Goal: Navigation & Orientation: Find specific page/section

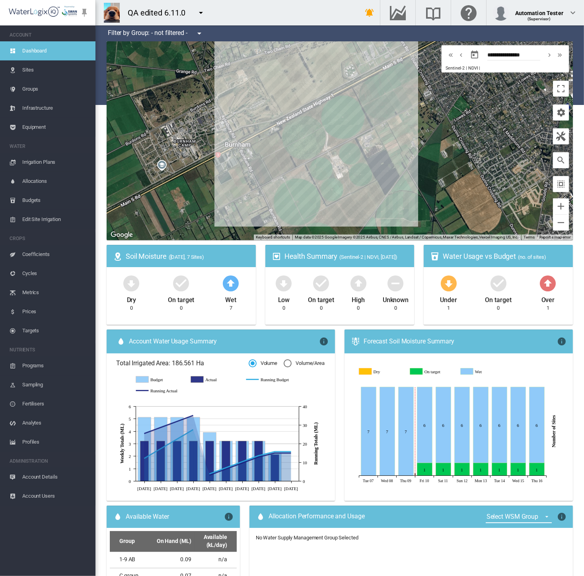
click at [207, 17] on button "button" at bounding box center [201, 13] width 16 height 16
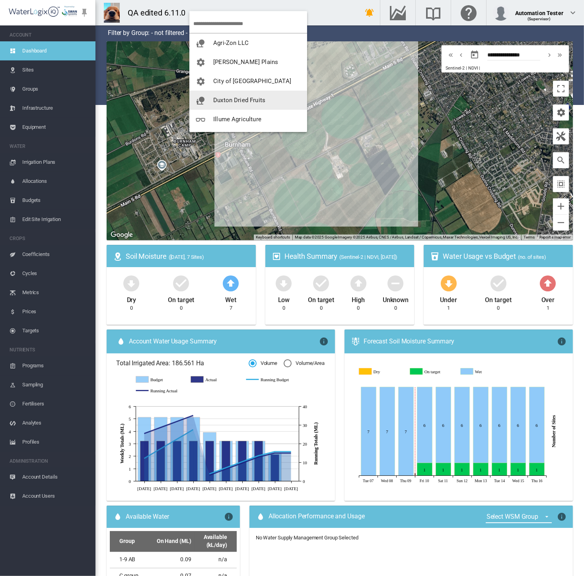
scroll to position [153, 0]
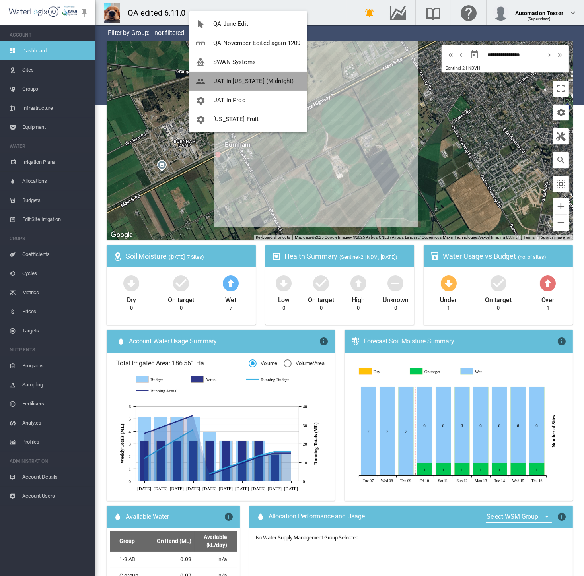
click at [277, 81] on span "UAT in [US_STATE] (Midnight)" at bounding box center [253, 81] width 80 height 7
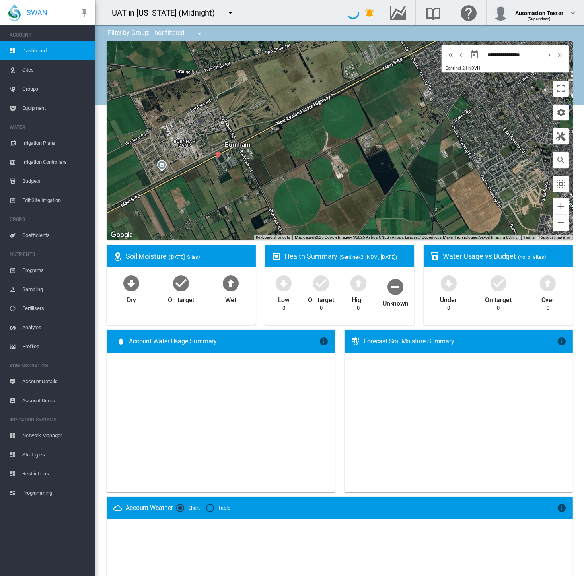
type input "**********"
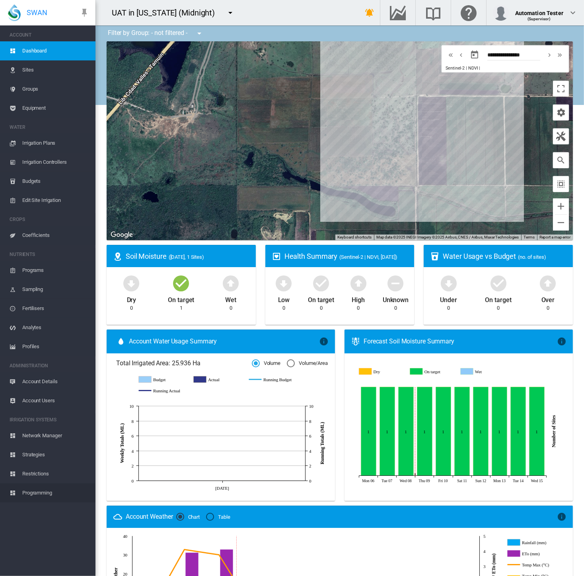
click at [34, 492] on span "Programming" at bounding box center [55, 493] width 67 height 19
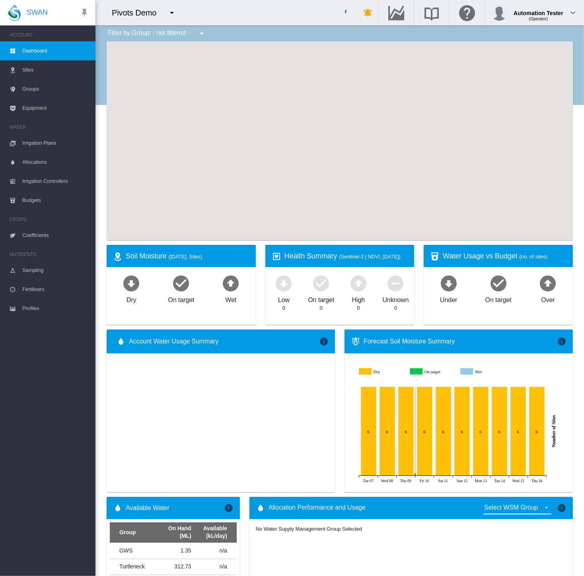
click at [173, 14] on md-icon "icon-menu-down" at bounding box center [172, 13] width 10 height 10
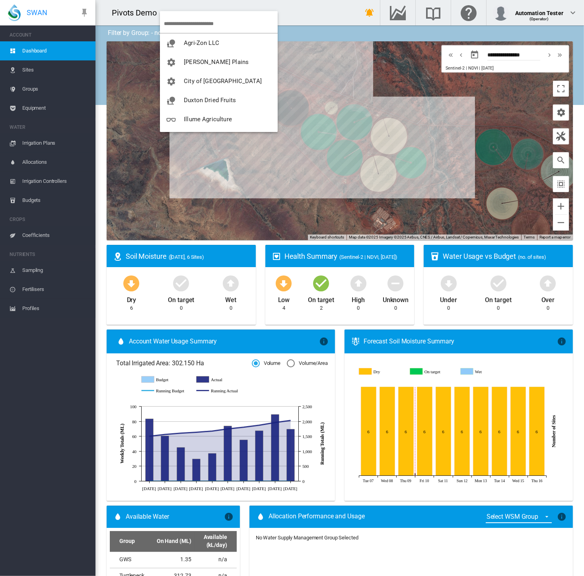
click at [299, 10] on md-backdrop at bounding box center [292, 288] width 584 height 576
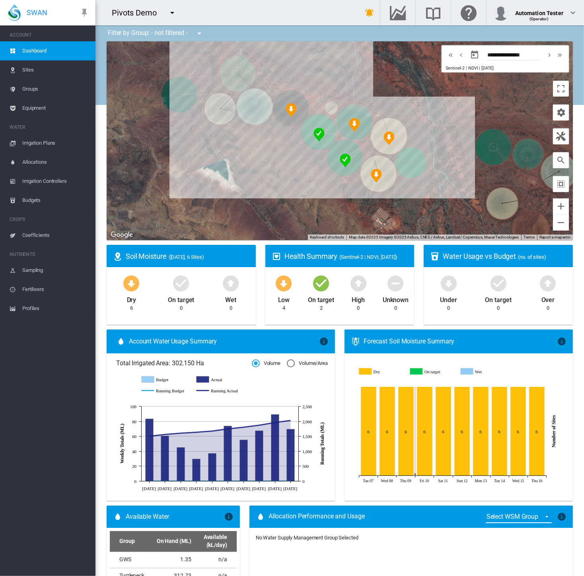
click at [35, 71] on span "Sites" at bounding box center [55, 69] width 67 height 19
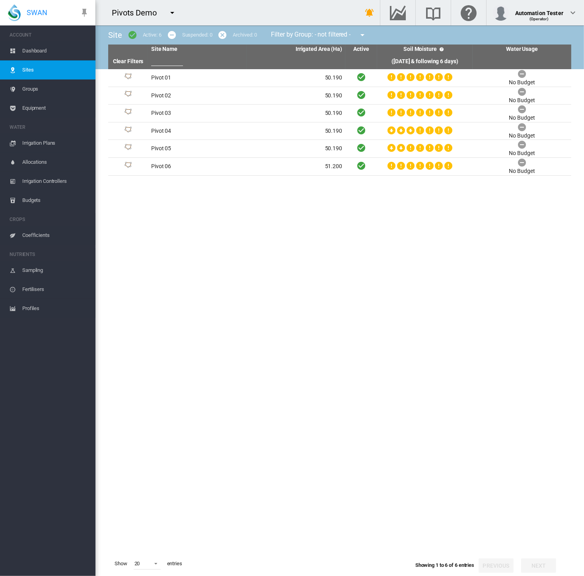
click at [35, 52] on span "Dashboard" at bounding box center [55, 50] width 67 height 19
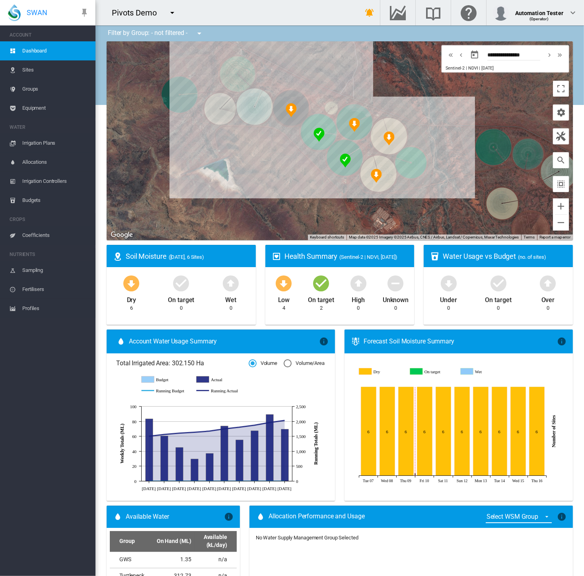
click at [173, 8] on md-icon "icon-menu-down" at bounding box center [172, 13] width 10 height 10
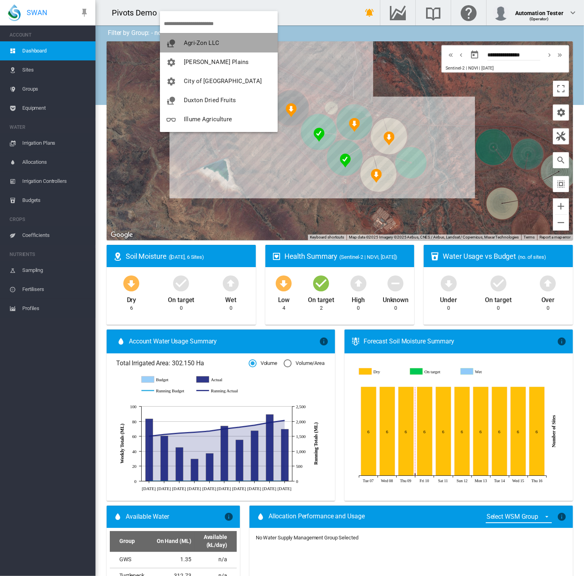
click at [203, 46] on button "Agri-Zon LLC" at bounding box center [219, 42] width 118 height 19
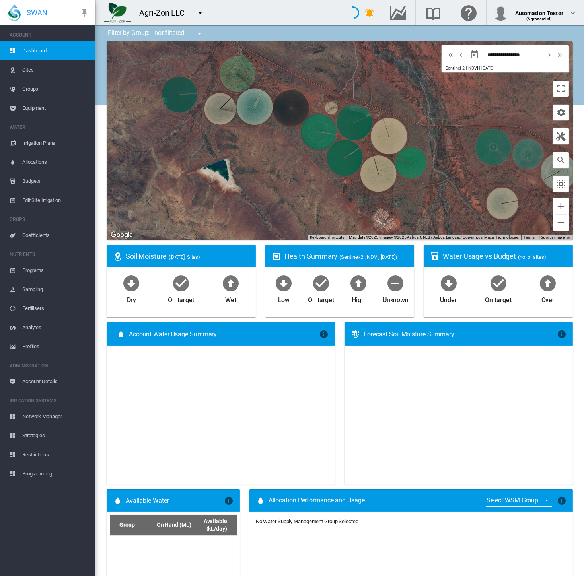
type input "**********"
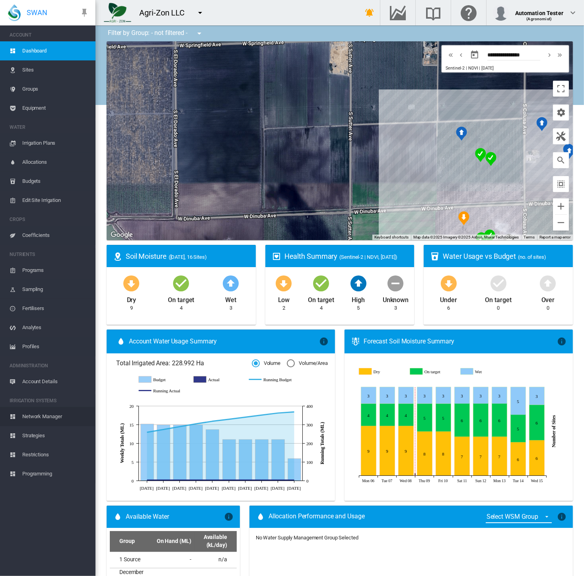
click at [47, 413] on span "Network Manager" at bounding box center [55, 416] width 67 height 19
